Goal: Navigation & Orientation: Find specific page/section

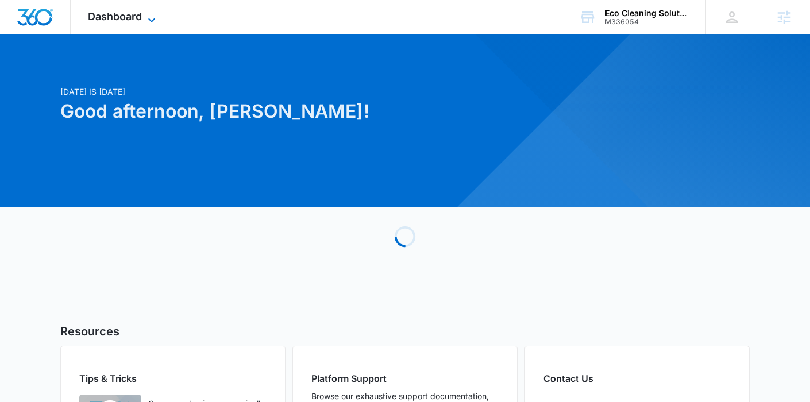
click at [142, 21] on span "Dashboard" at bounding box center [115, 16] width 54 height 12
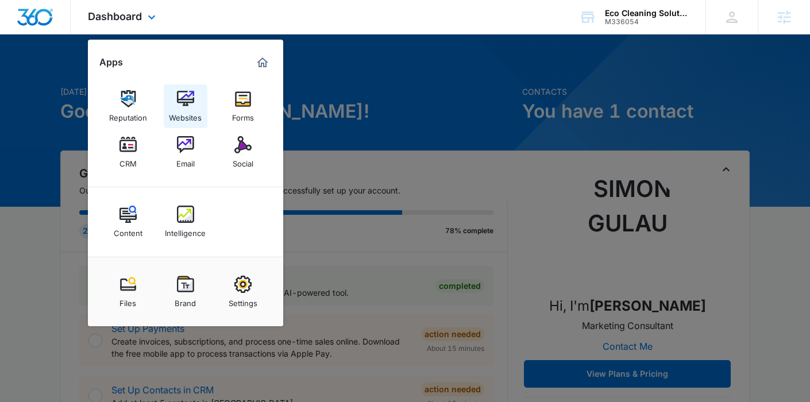
click at [184, 106] on img at bounding box center [185, 98] width 17 height 17
